Goal: Find specific page/section: Find specific page/section

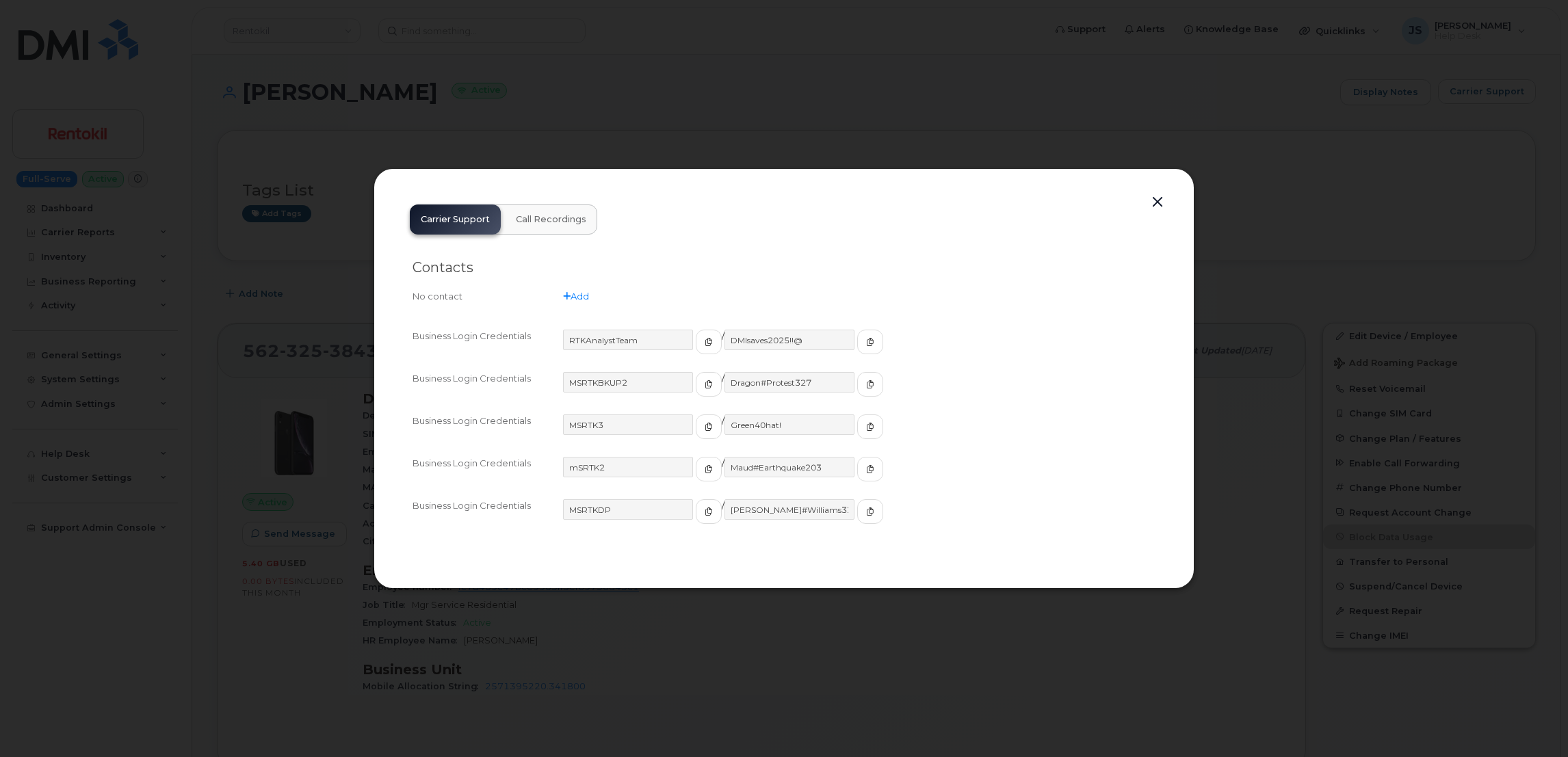
click at [609, 107] on div at bounding box center [784, 378] width 1568 height 757
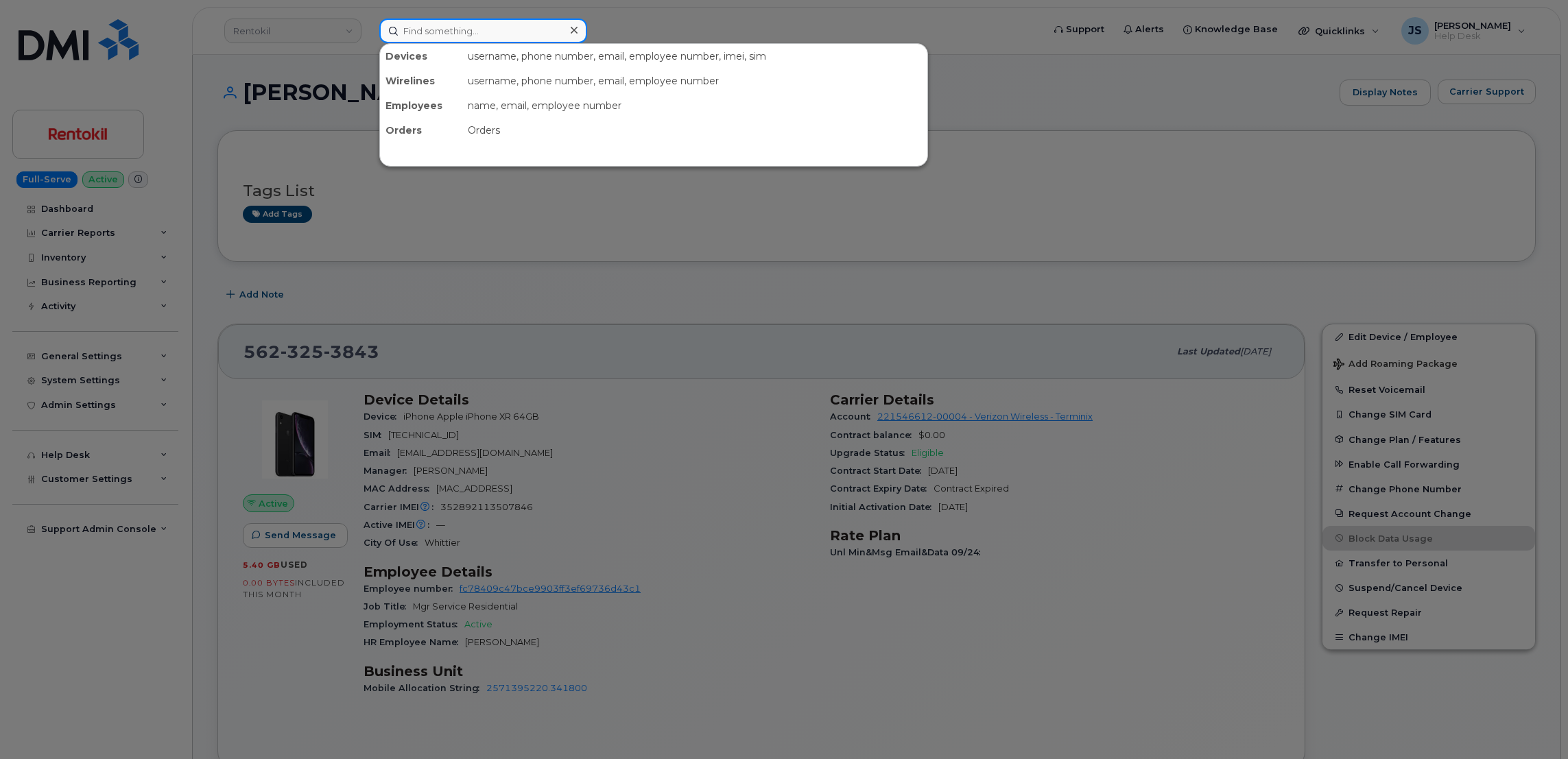
click at [515, 24] on input at bounding box center [483, 30] width 208 height 24
paste input "661.310.8608"
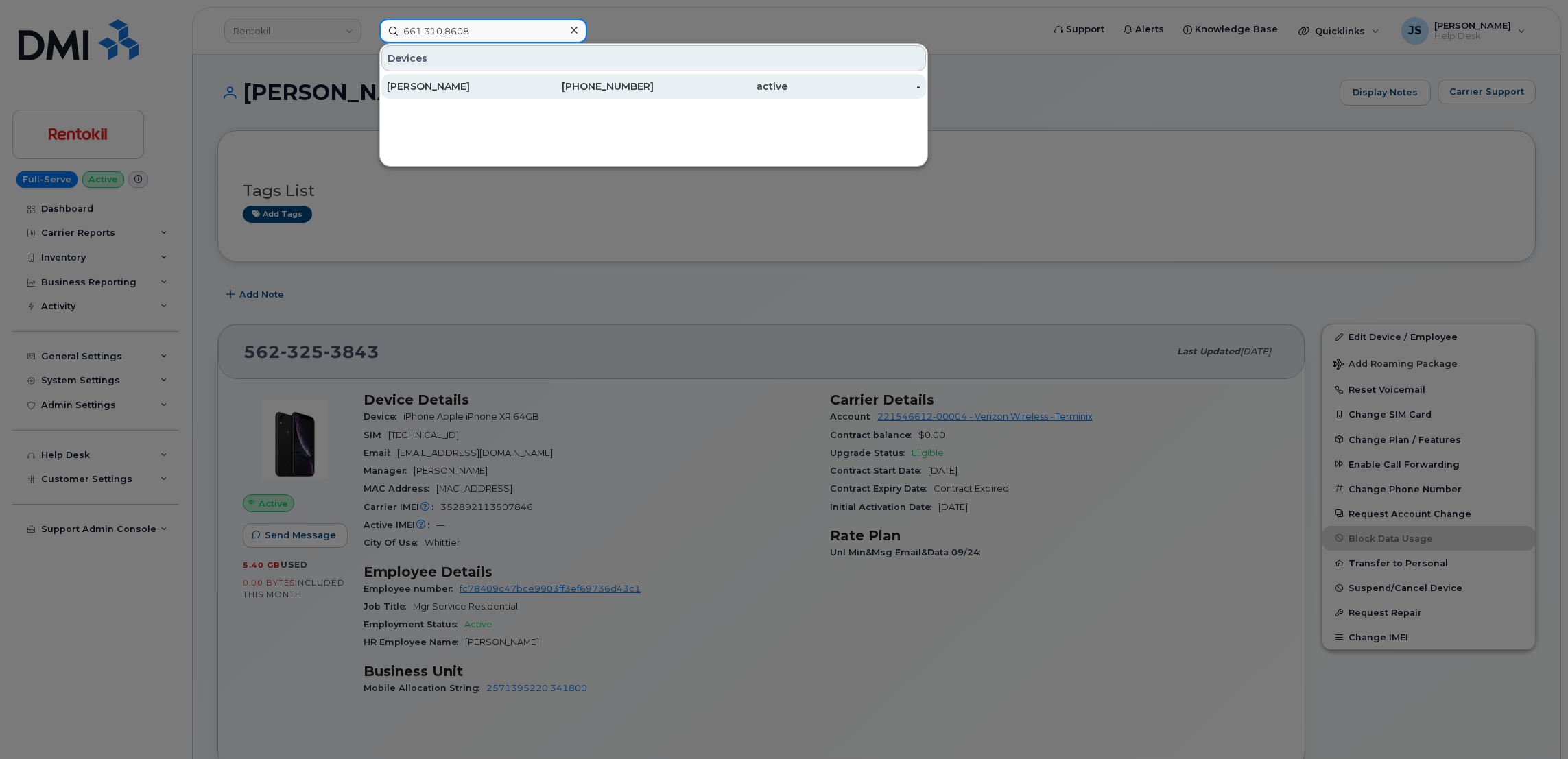
type input "661.310.8608"
click at [452, 94] on div "[PERSON_NAME]" at bounding box center [454, 86] width 134 height 24
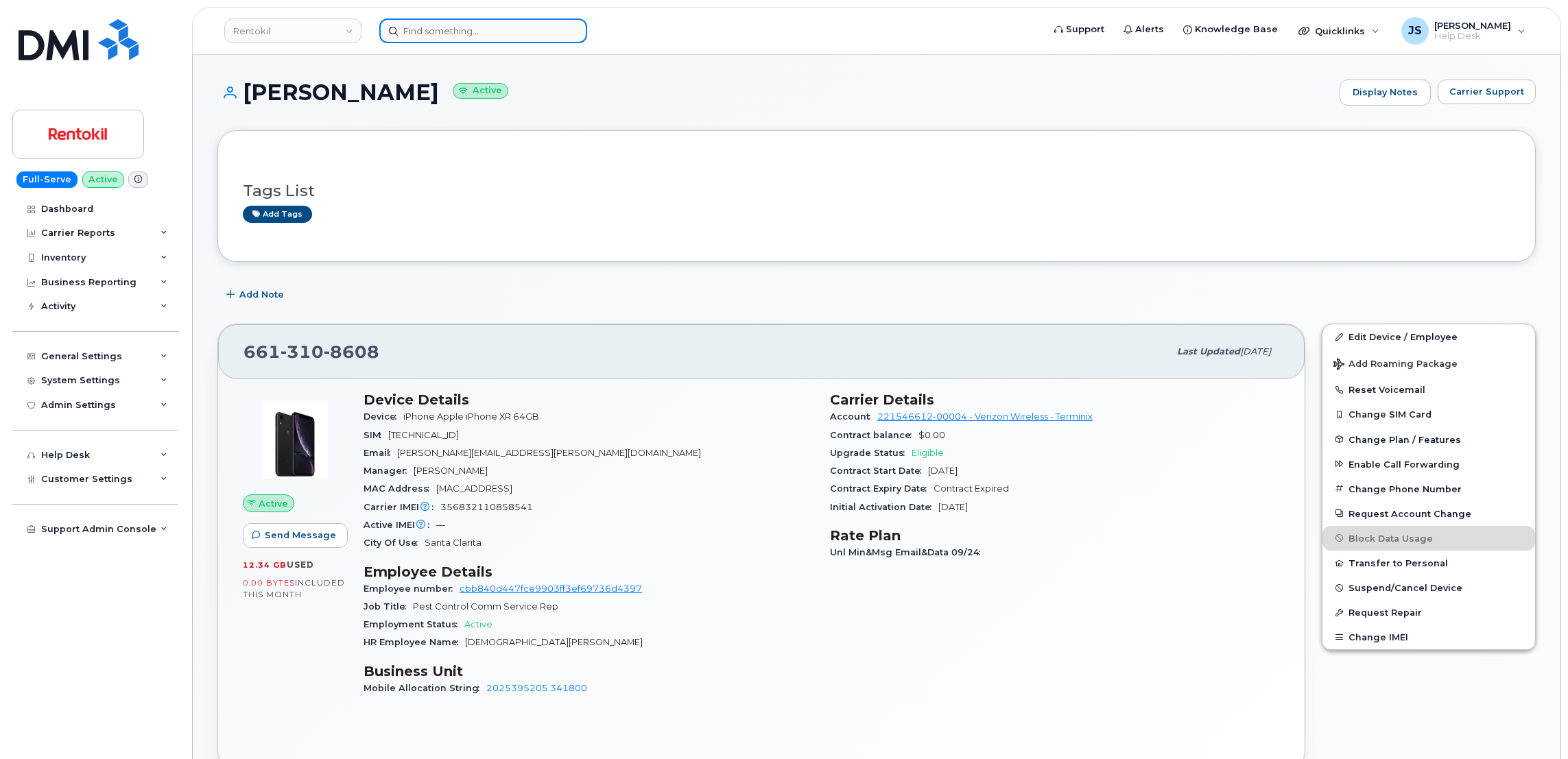
click at [515, 29] on input at bounding box center [483, 30] width 208 height 24
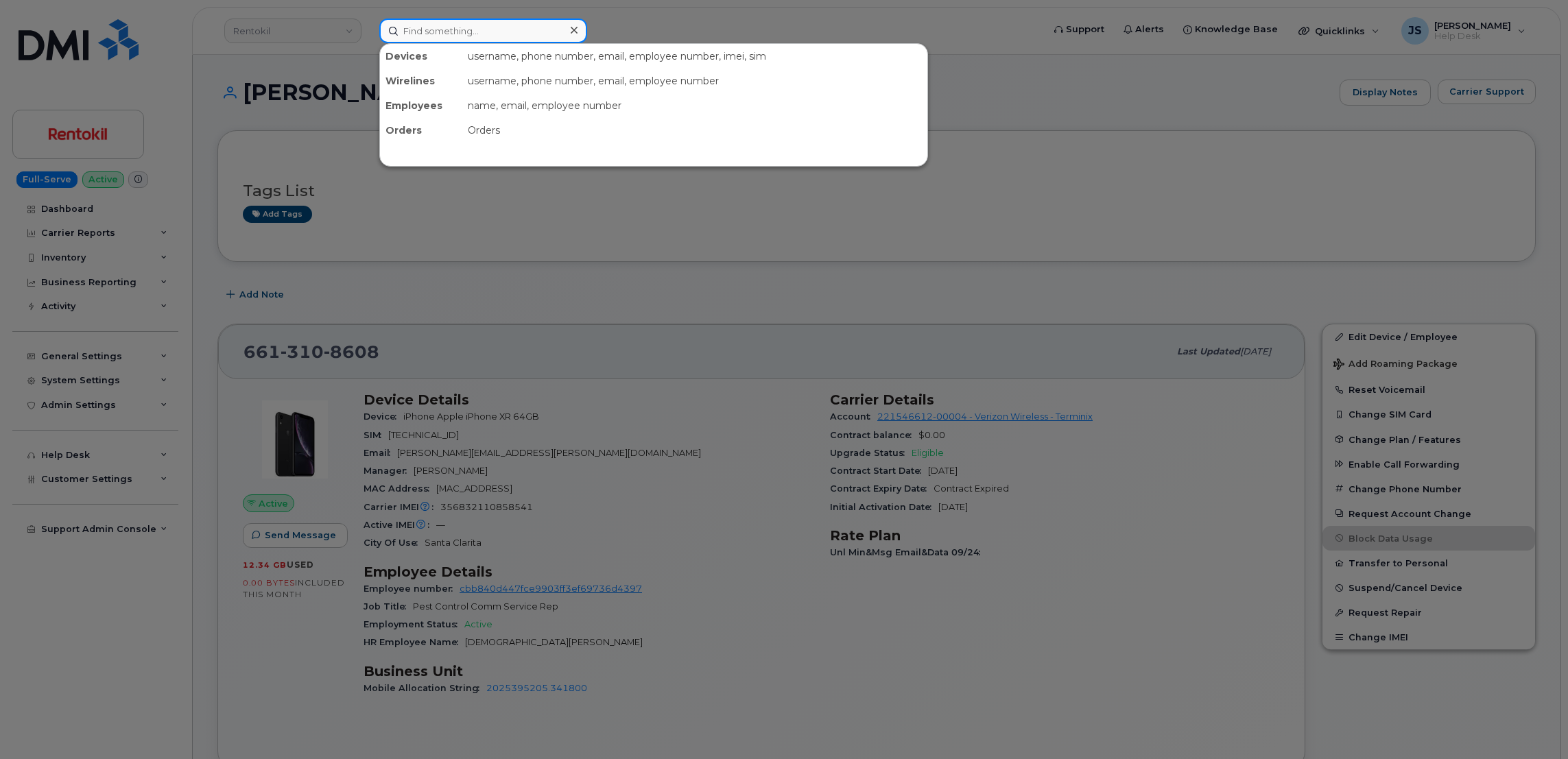
paste input "(806) 559-3582"
click at [523, 22] on input "(806) 559-3582" at bounding box center [483, 30] width 208 height 24
paste input "Micheal McKay"
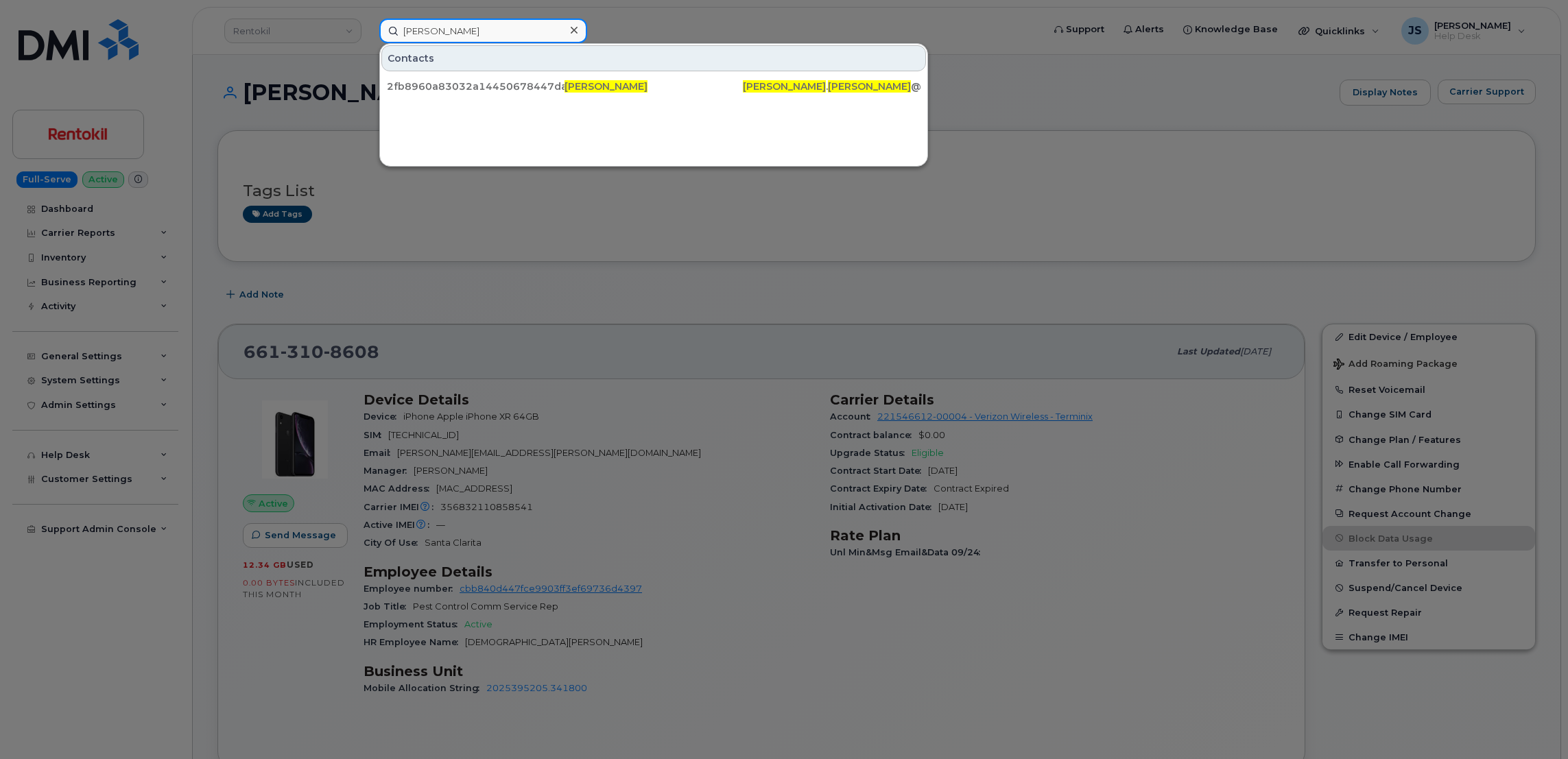
click at [472, 29] on input "Micheal McKay" at bounding box center [483, 30] width 208 height 24
paste input "806.281.4938"
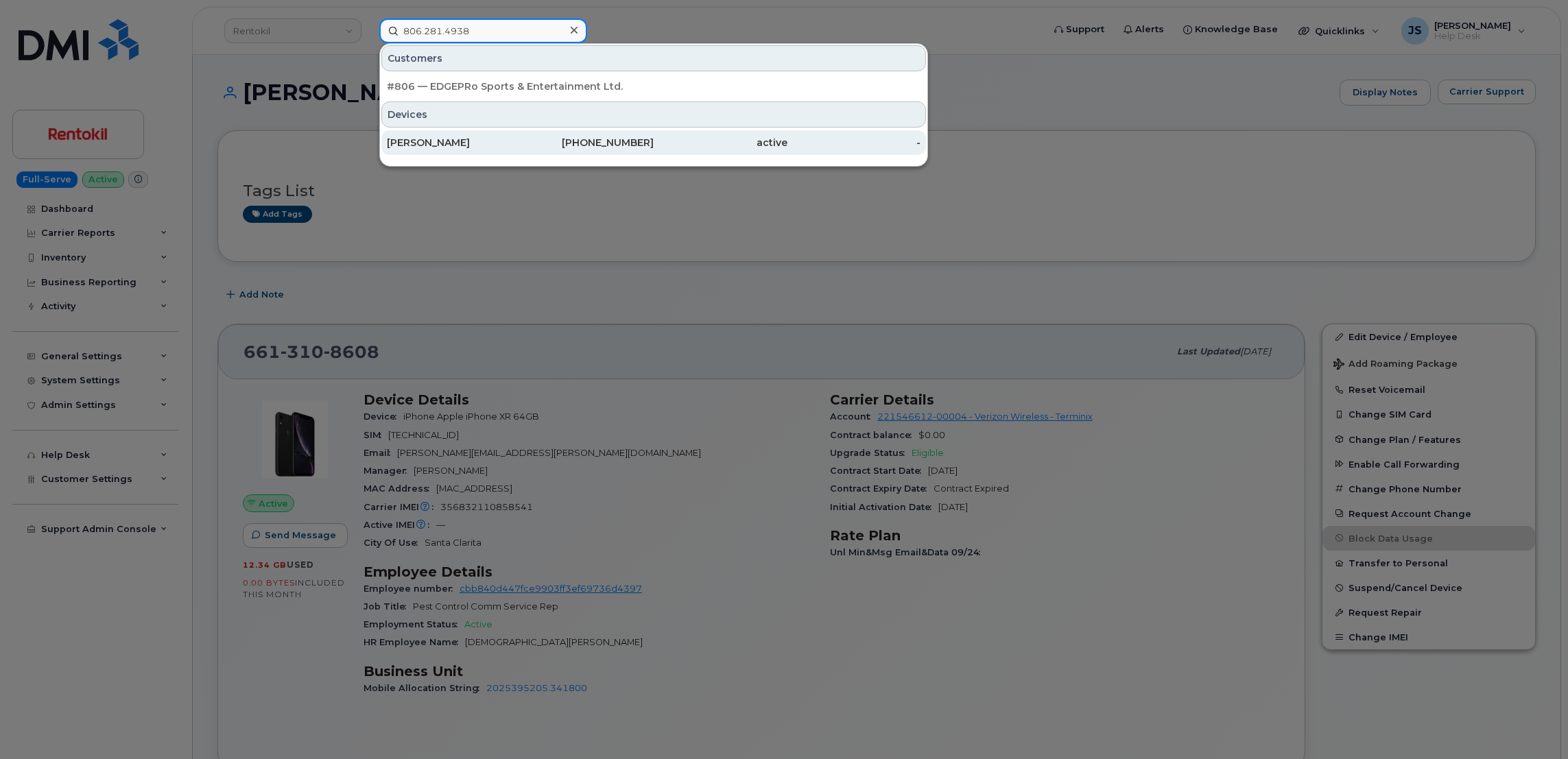
type input "806.281.4938"
click at [456, 144] on div "MIKE MCKAY" at bounding box center [454, 143] width 134 height 14
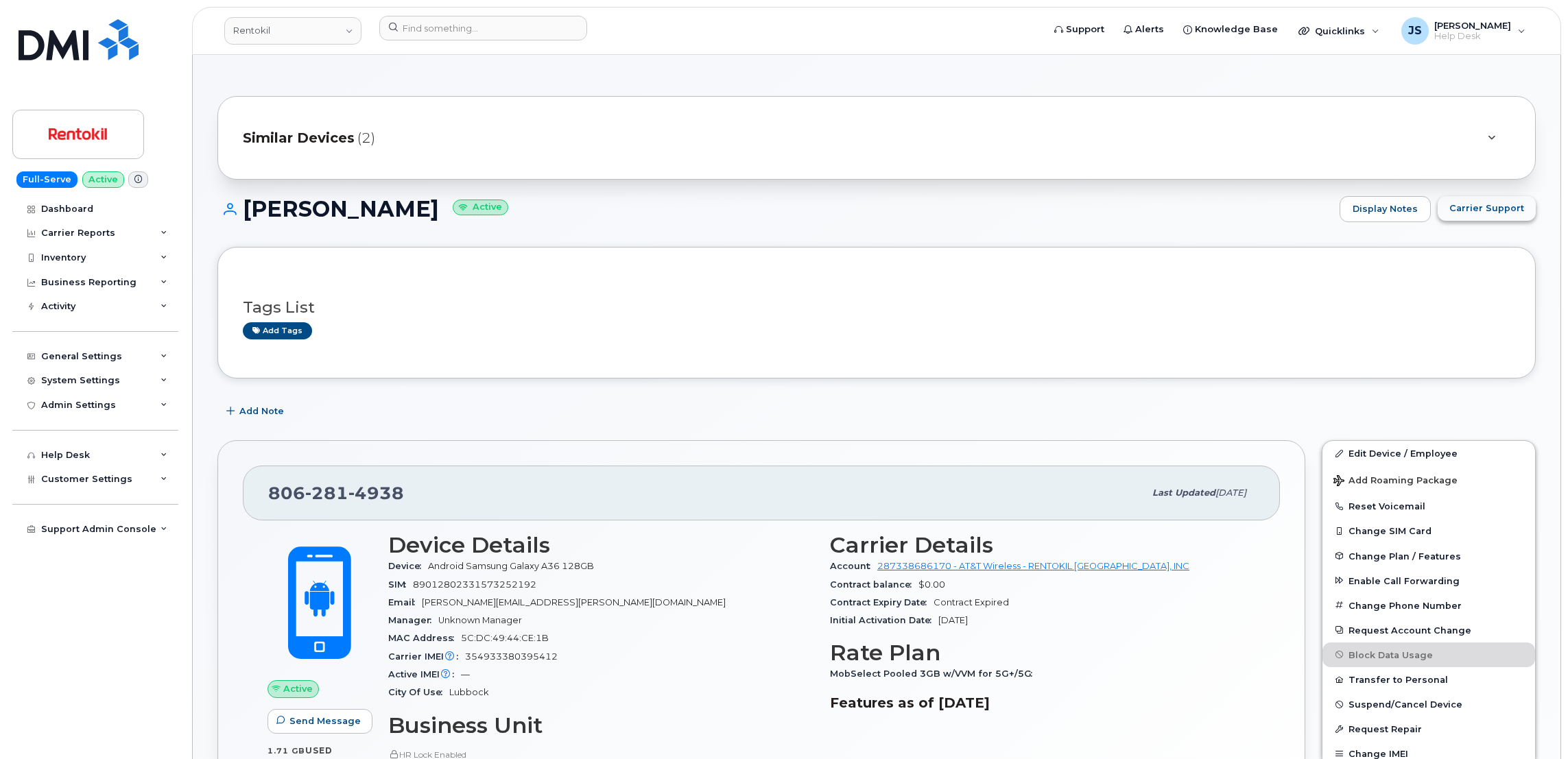
click at [1483, 209] on span "Carrier Support" at bounding box center [1486, 207] width 75 height 13
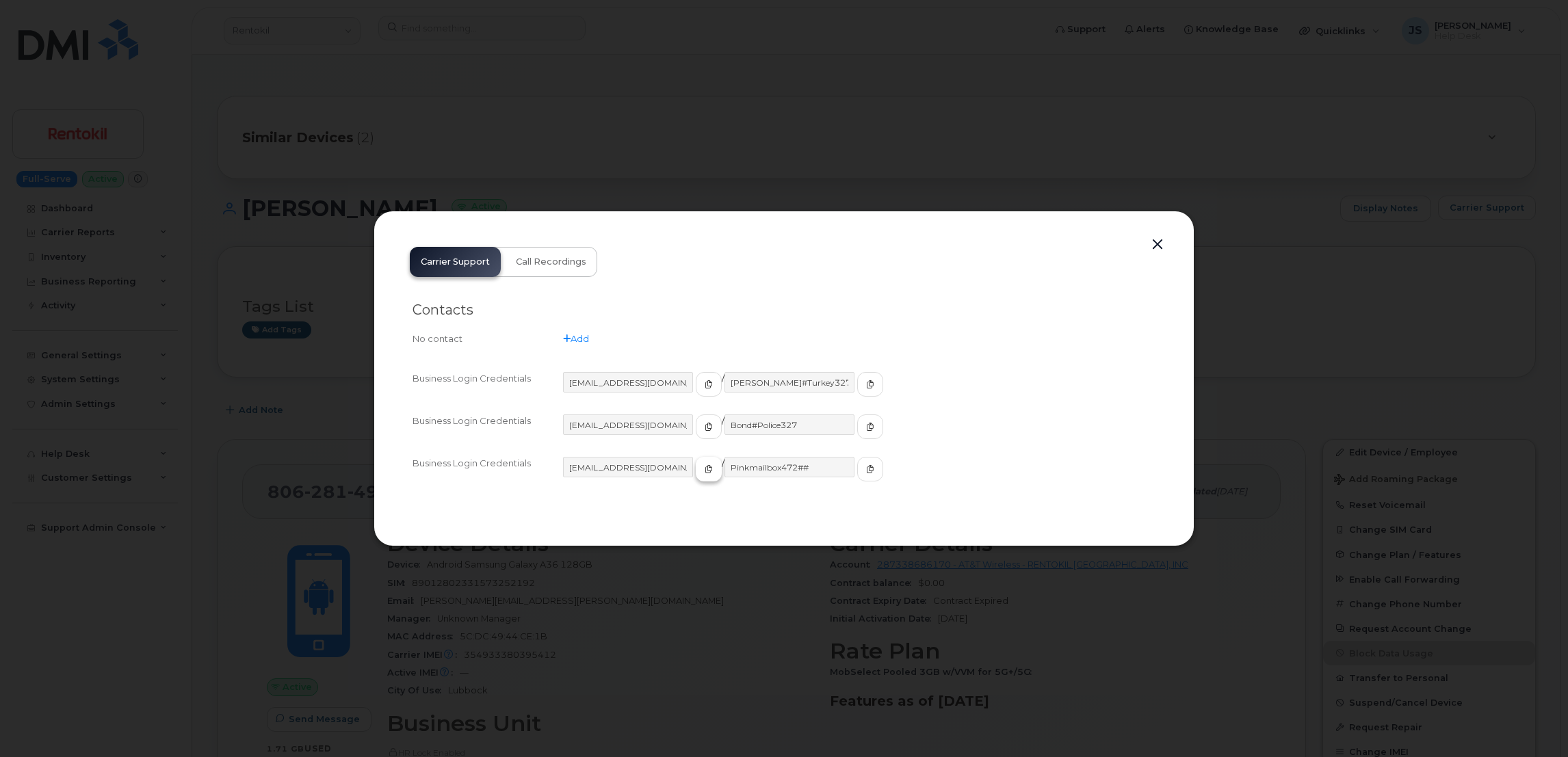
click at [703, 471] on span "button" at bounding box center [709, 469] width 13 height 13
click at [703, 473] on span "button" at bounding box center [709, 469] width 13 height 13
click at [864, 468] on span "button" at bounding box center [870, 469] width 13 height 13
